Goal: Find specific page/section: Find specific page/section

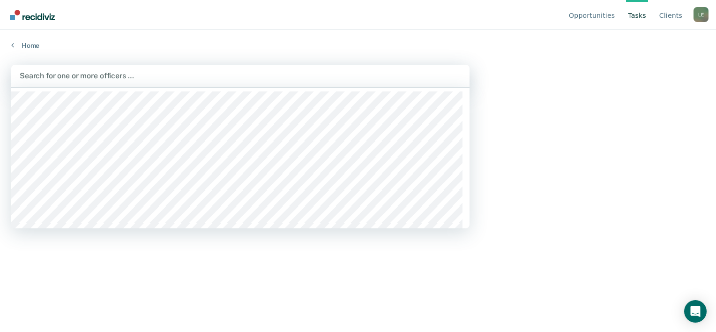
click at [54, 74] on div at bounding box center [240, 75] width 441 height 11
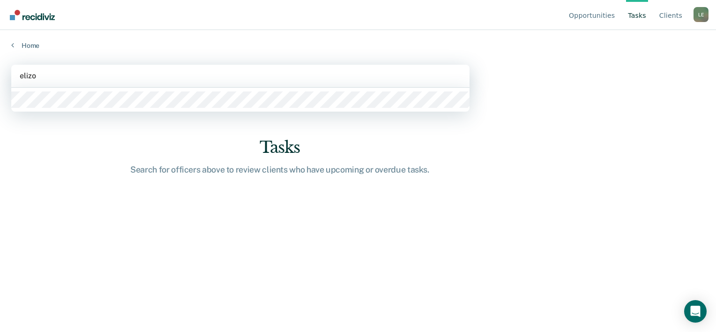
type input "elizon"
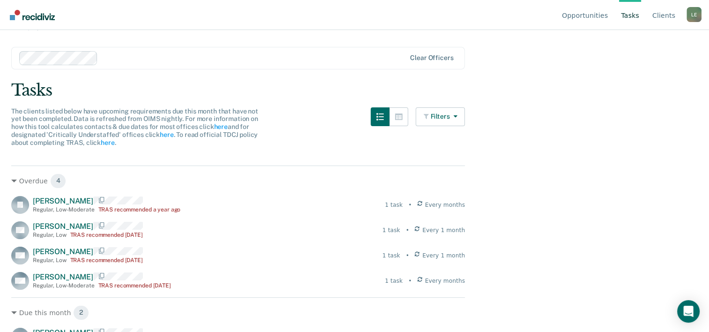
scroll to position [15, 0]
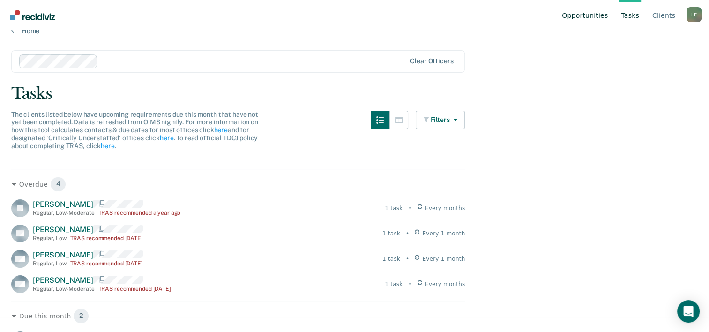
click at [598, 15] on link "Opportunities" at bounding box center [585, 15] width 50 height 30
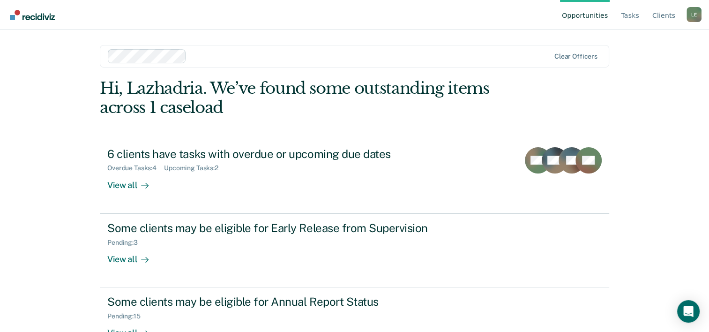
scroll to position [29, 0]
